Goal: Task Accomplishment & Management: Manage account settings

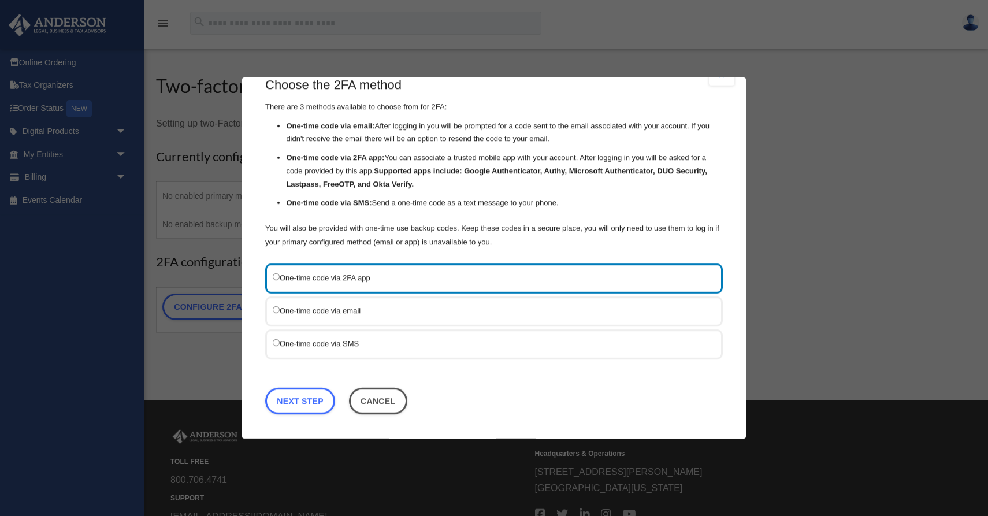
scroll to position [23, 0]
click at [287, 414] on link "Next Step" at bounding box center [300, 402] width 70 height 27
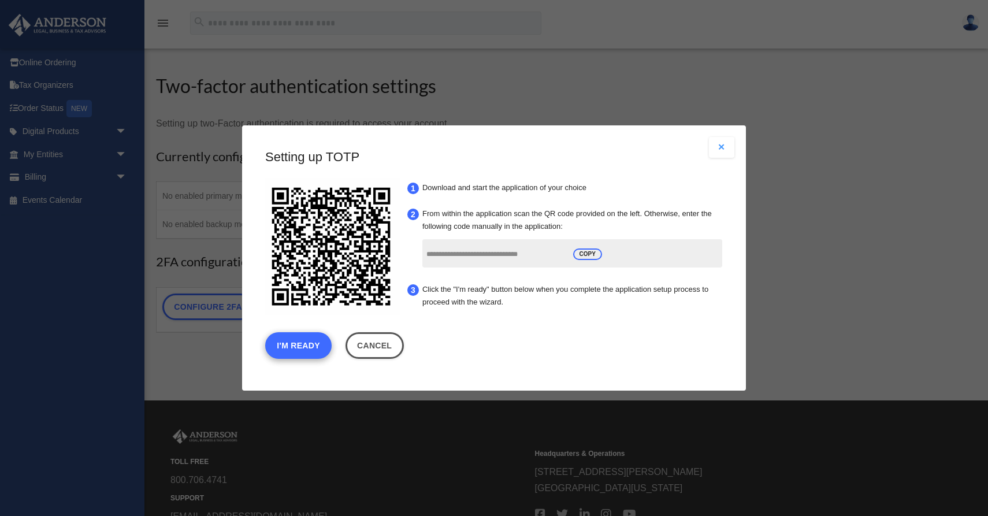
click at [299, 356] on button "I'm Ready" at bounding box center [298, 345] width 66 height 27
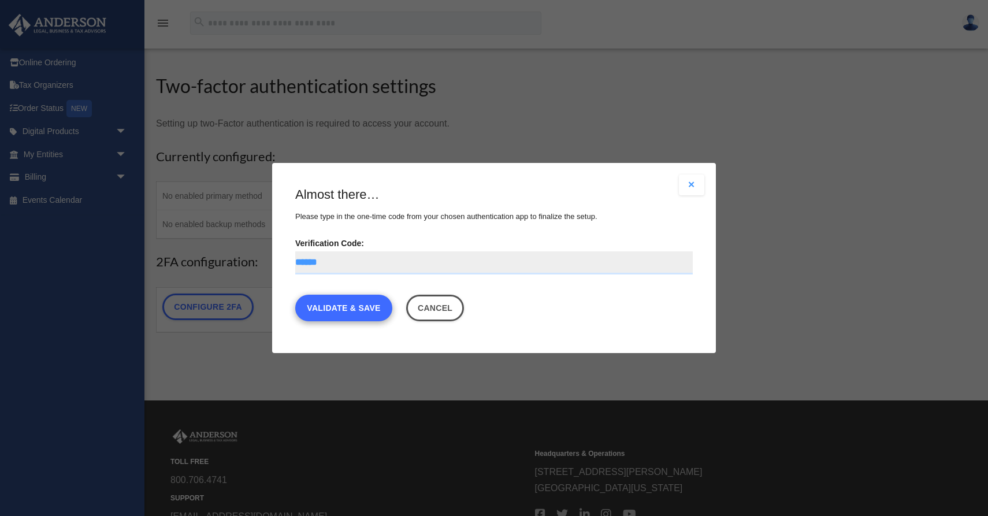
type input "******"
click at [316, 311] on link "Validate & Save" at bounding box center [343, 308] width 97 height 27
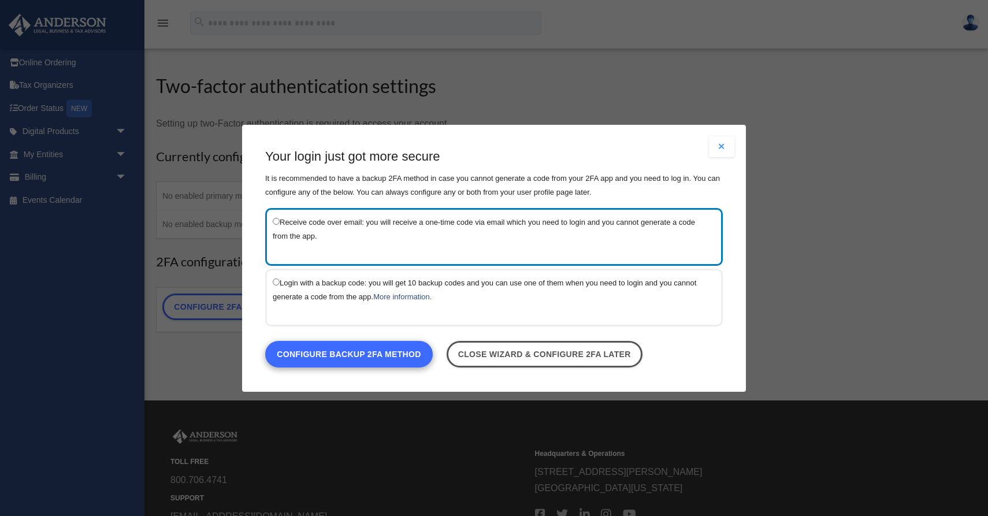
click at [371, 356] on link "Configure backup 2FA method" at bounding box center [349, 353] width 168 height 27
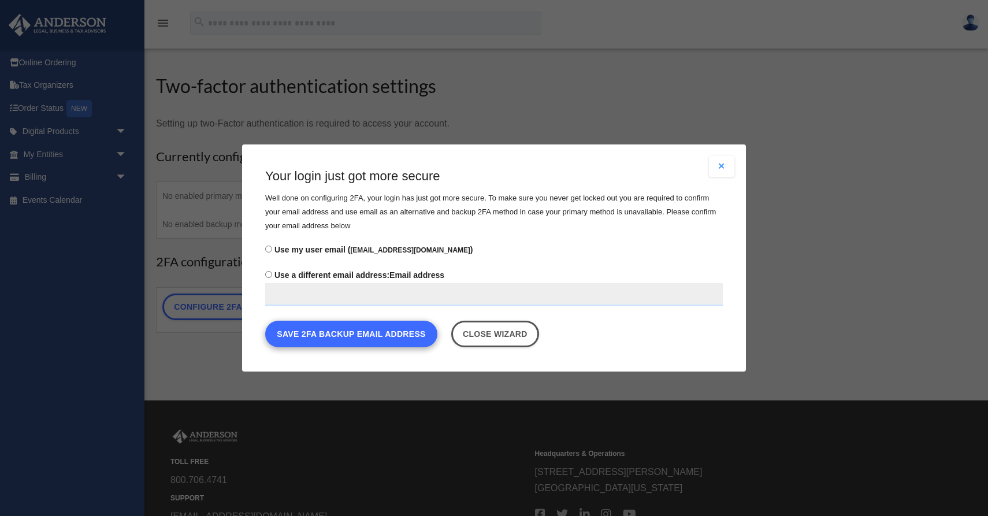
click at [349, 337] on button "Save 2FA backup email address" at bounding box center [351, 334] width 172 height 27
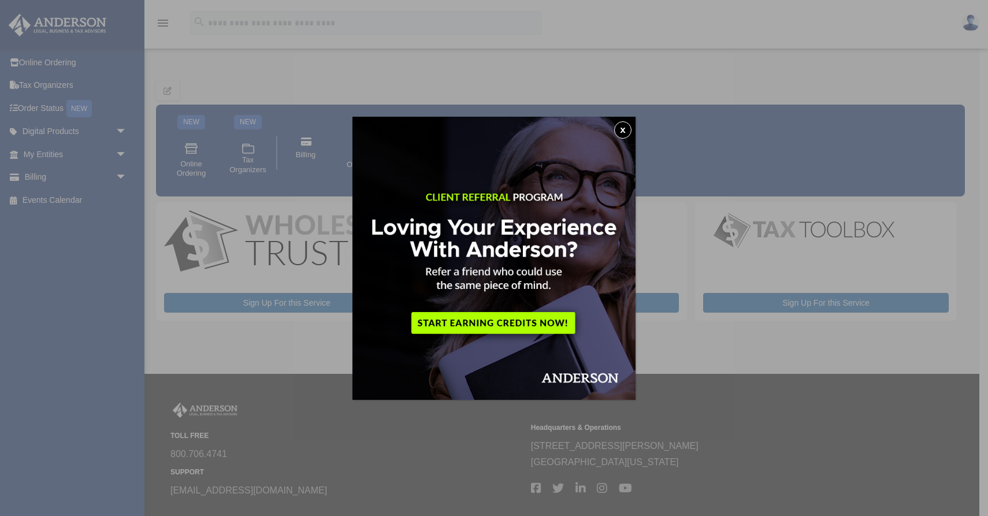
click at [623, 133] on button "x" at bounding box center [622, 129] width 17 height 17
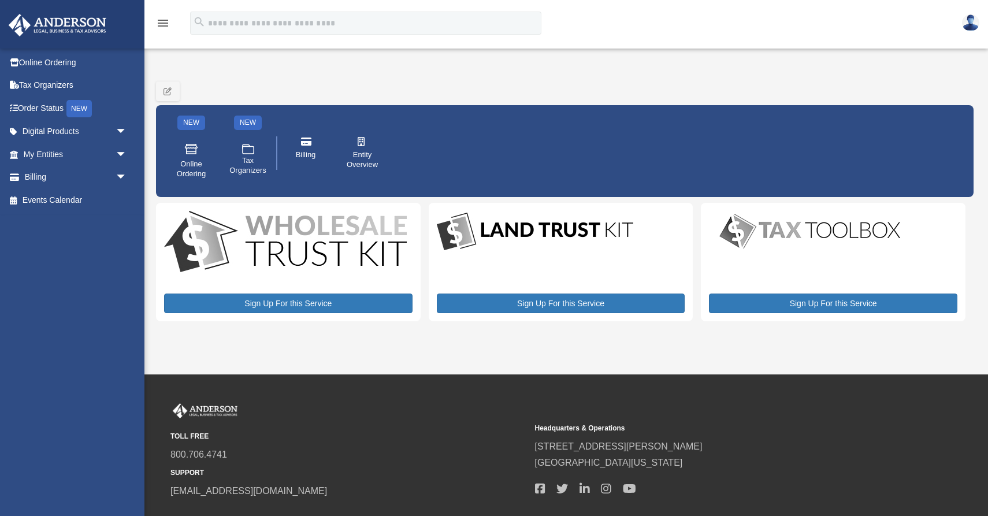
click at [969, 16] on img at bounding box center [970, 22] width 17 height 17
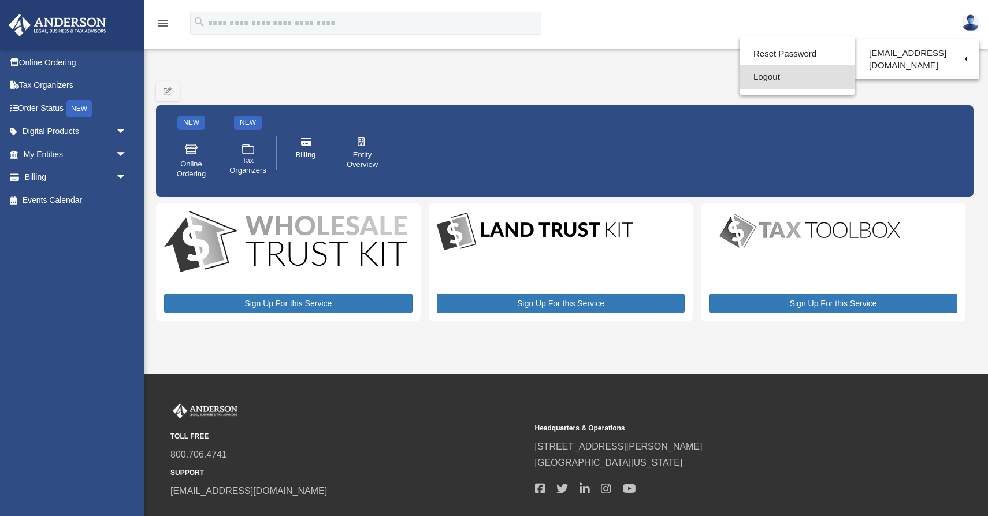
click at [775, 75] on link "Logout" at bounding box center [798, 77] width 116 height 24
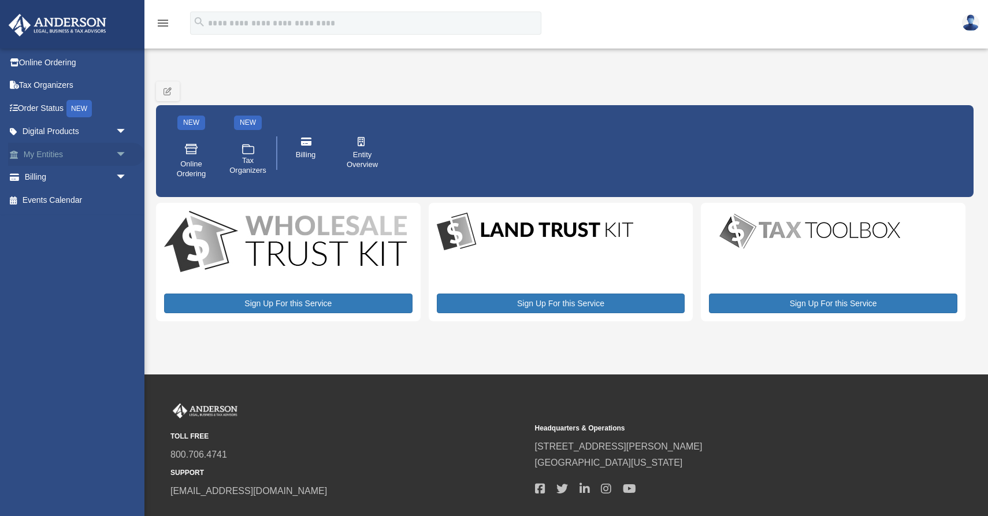
click at [108, 150] on link "My Entities arrow_drop_down" at bounding box center [76, 154] width 136 height 23
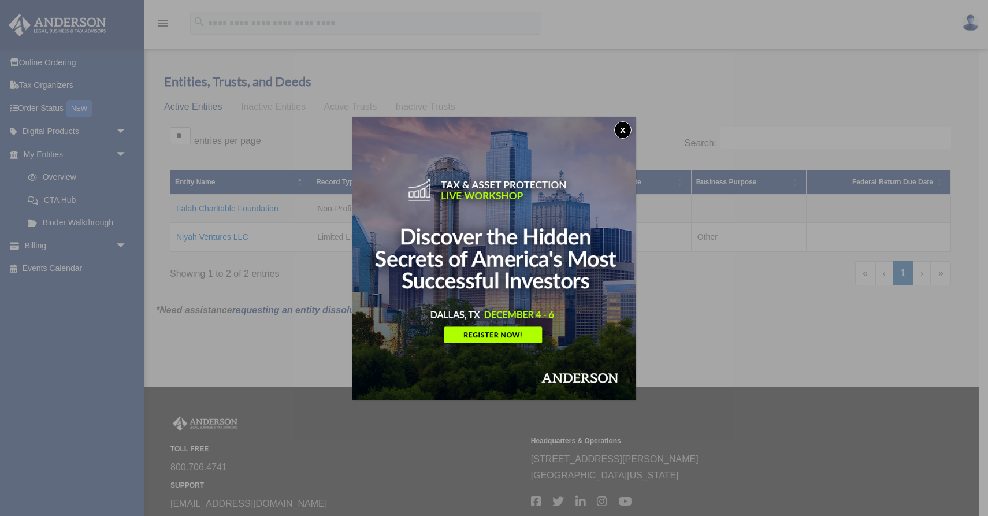
click at [618, 127] on button "x" at bounding box center [622, 129] width 17 height 17
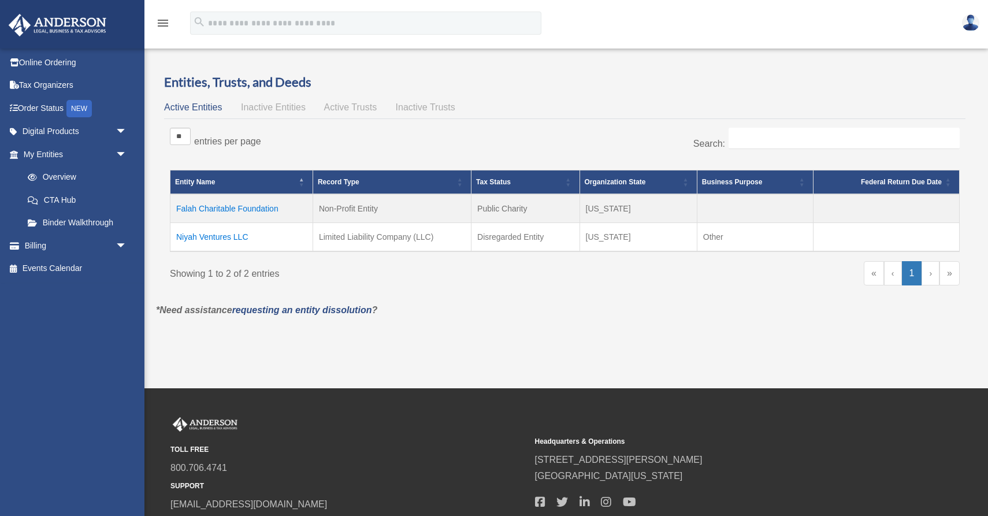
click at [506, 335] on div "Do you really want to log out? Yes No Entities, Trusts, and Deeds Active Entiti…" at bounding box center [564, 203] width 835 height 261
click at [124, 243] on span "arrow_drop_down" at bounding box center [127, 246] width 23 height 24
click at [120, 124] on span "arrow_drop_down" at bounding box center [127, 132] width 23 height 24
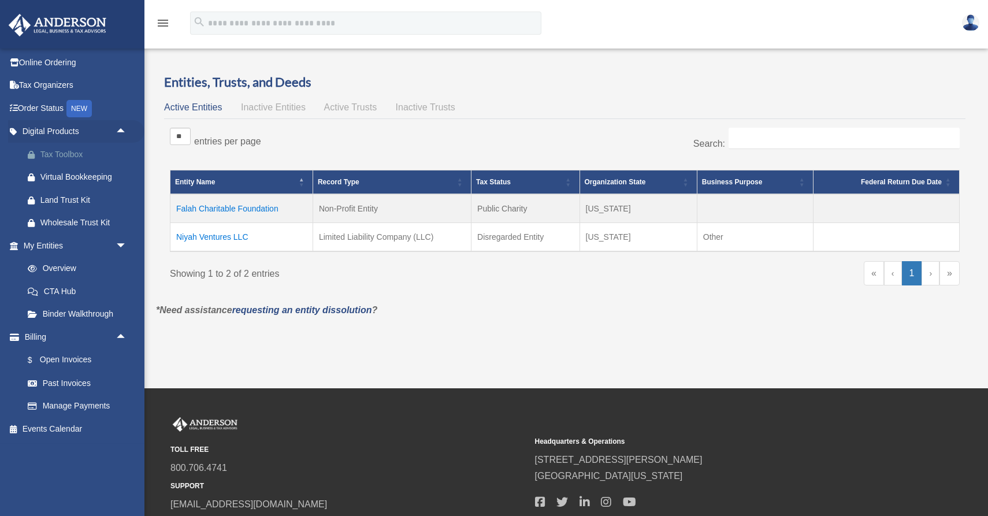
click at [72, 152] on div "Tax Toolbox" at bounding box center [85, 154] width 90 height 14
click at [69, 110] on link "Order Status NEW" at bounding box center [76, 109] width 136 height 24
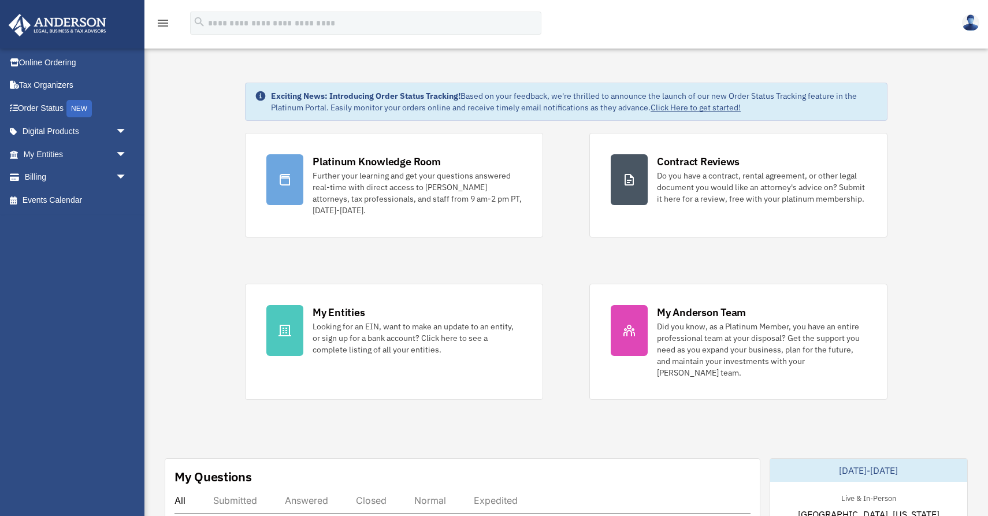
click at [41, 83] on link "Tax Organizers" at bounding box center [76, 85] width 136 height 23
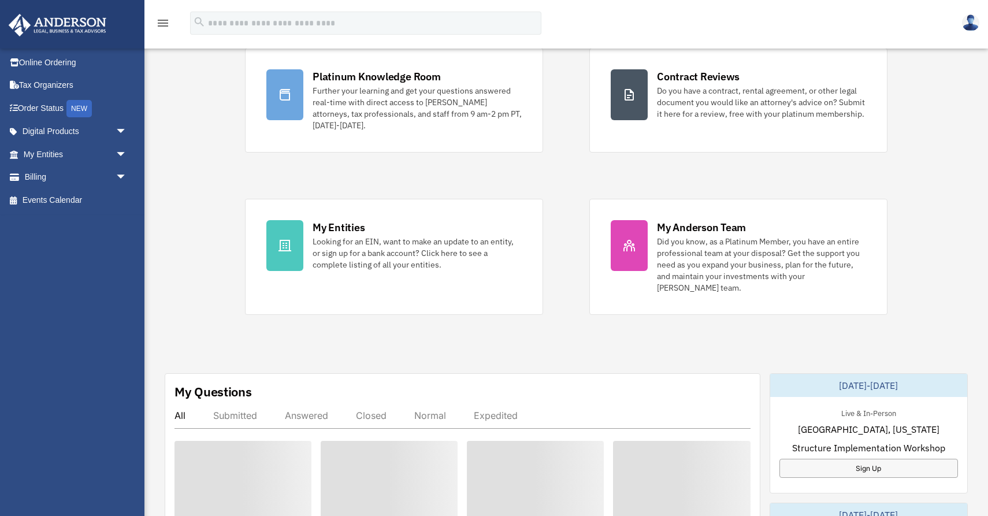
scroll to position [92, 0]
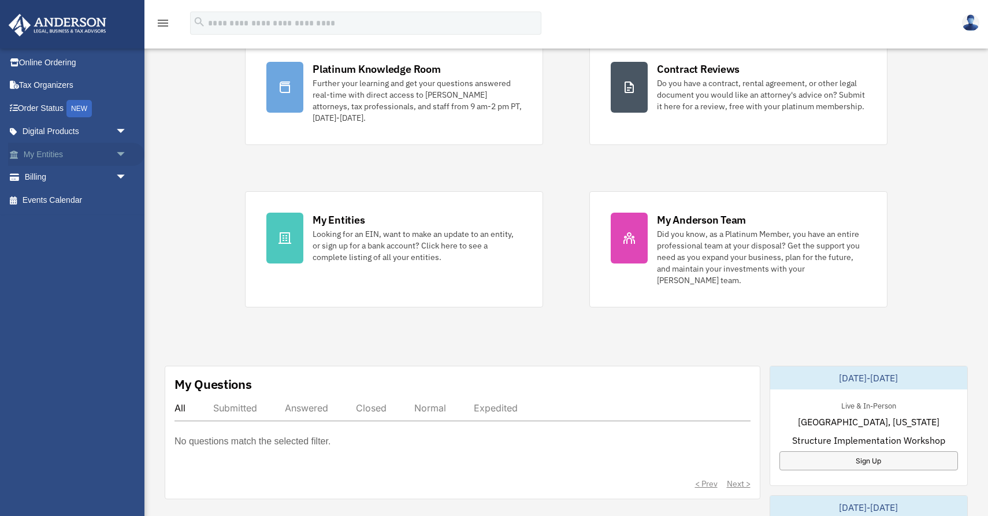
click at [53, 153] on link "My Entities arrow_drop_down" at bounding box center [76, 154] width 136 height 23
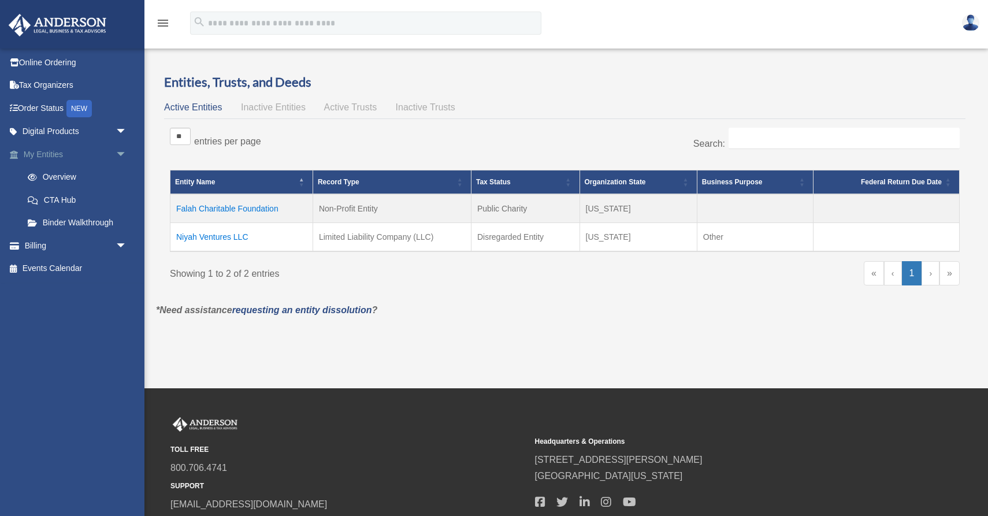
click at [121, 156] on span "arrow_drop_down" at bounding box center [127, 155] width 23 height 24
click at [70, 18] on img at bounding box center [57, 25] width 105 height 23
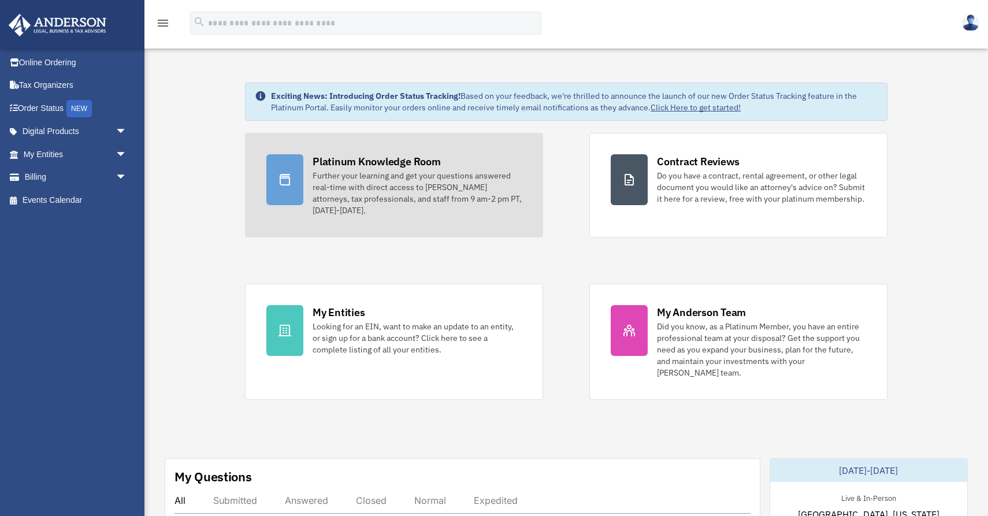
click at [292, 184] on div at bounding box center [284, 179] width 37 height 51
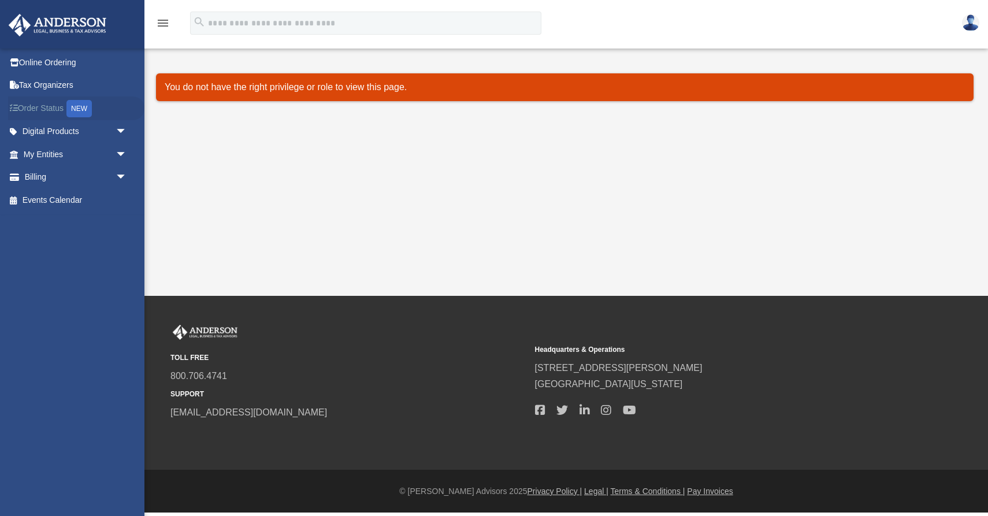
click at [23, 103] on link "Order Status NEW" at bounding box center [76, 109] width 136 height 24
click at [120, 132] on span "arrow_drop_down" at bounding box center [127, 132] width 23 height 24
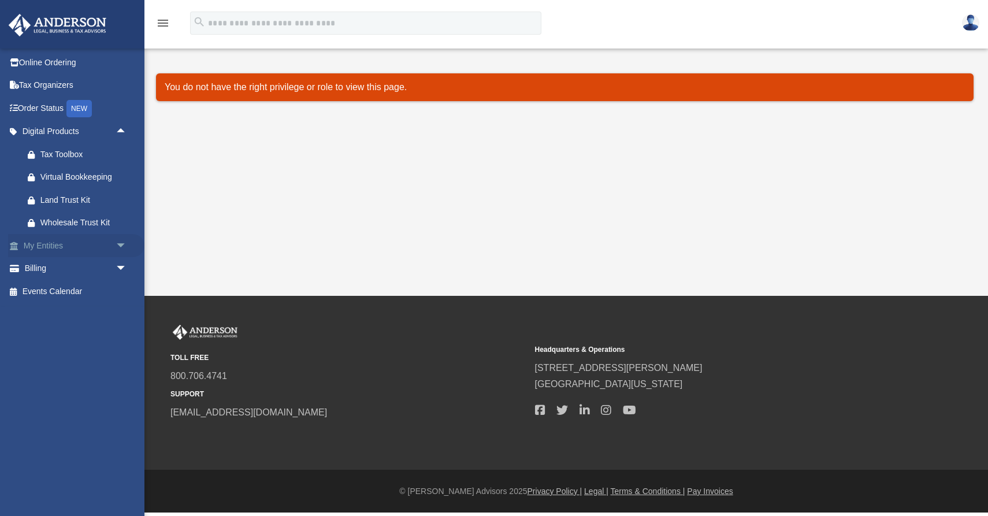
click at [118, 244] on span "arrow_drop_down" at bounding box center [127, 246] width 23 height 24
click at [124, 132] on span "arrow_drop_up" at bounding box center [127, 132] width 23 height 24
click at [124, 155] on span "arrow_drop_up" at bounding box center [127, 155] width 23 height 24
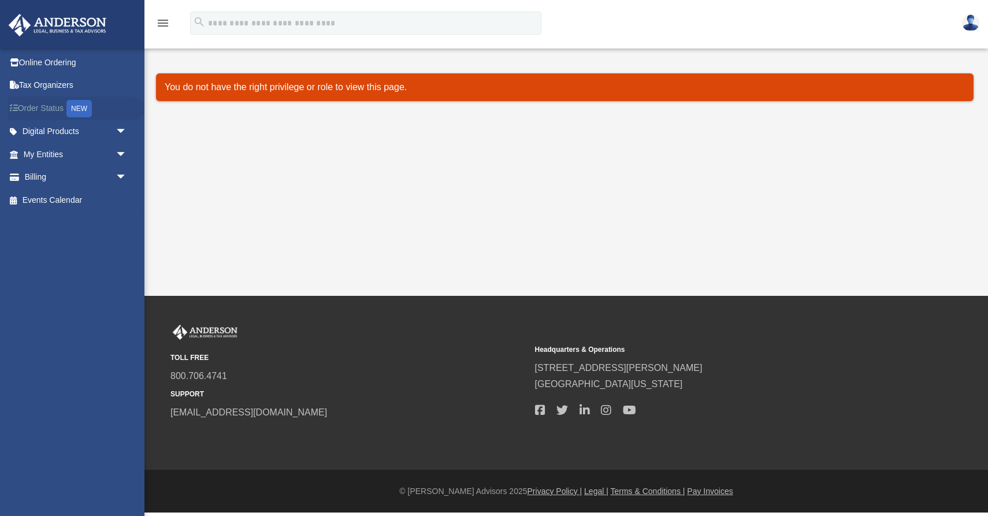
click at [86, 113] on div "NEW" at bounding box center [78, 108] width 25 height 17
